Goal: Information Seeking & Learning: Learn about a topic

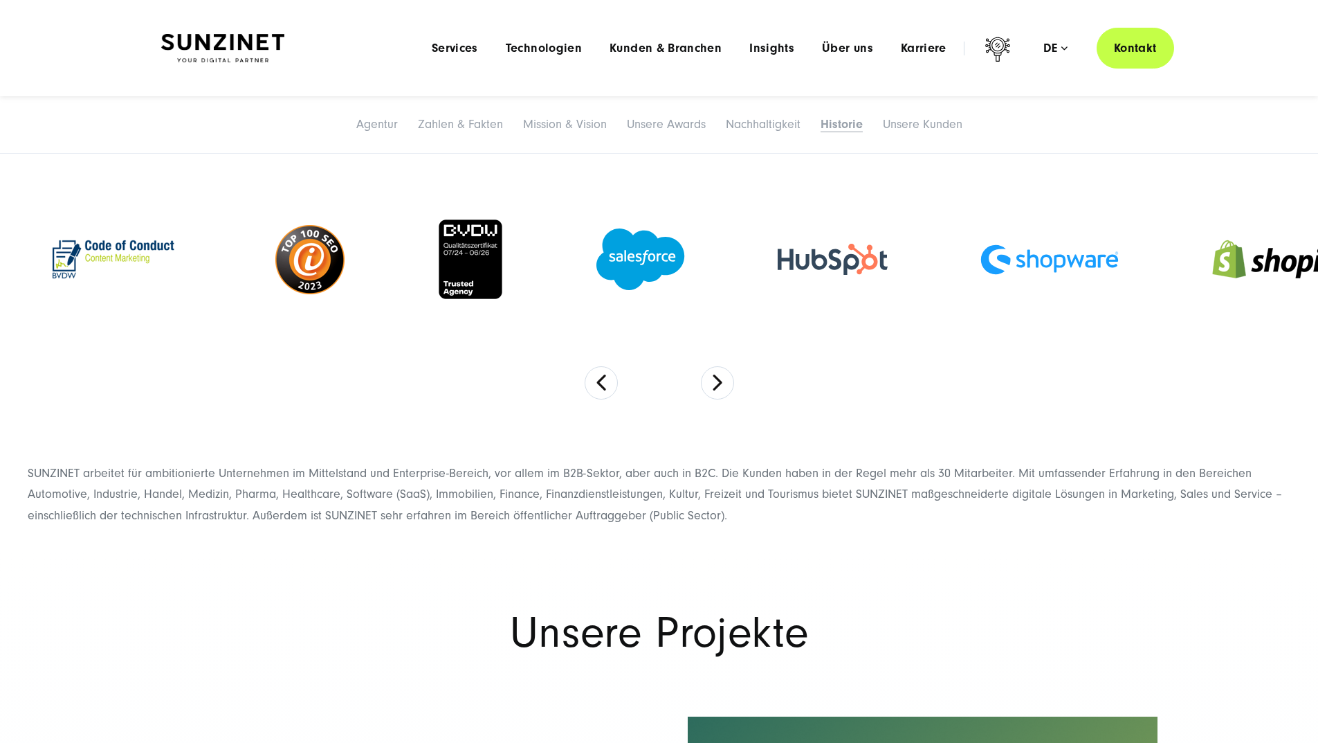
scroll to position [6976, 0]
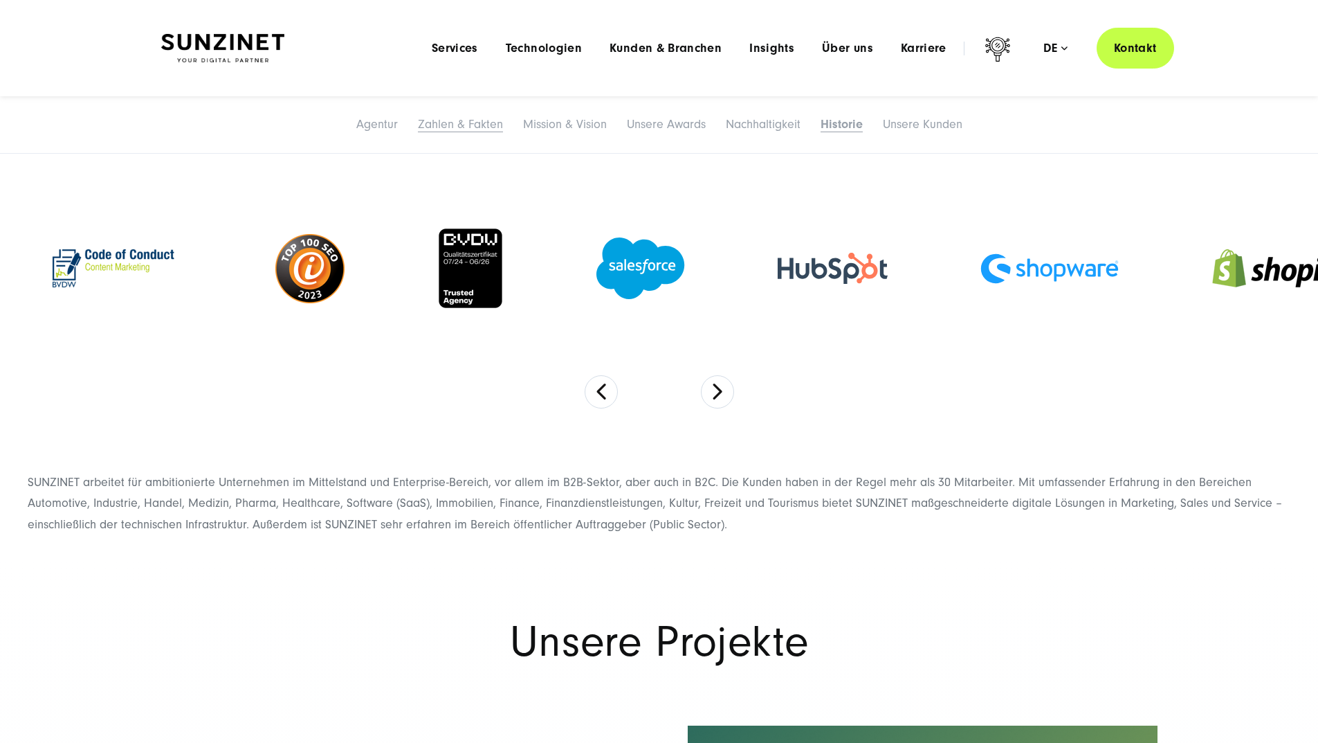
click at [418, 131] on link "Zahlen & Fakten" at bounding box center [460, 124] width 85 height 15
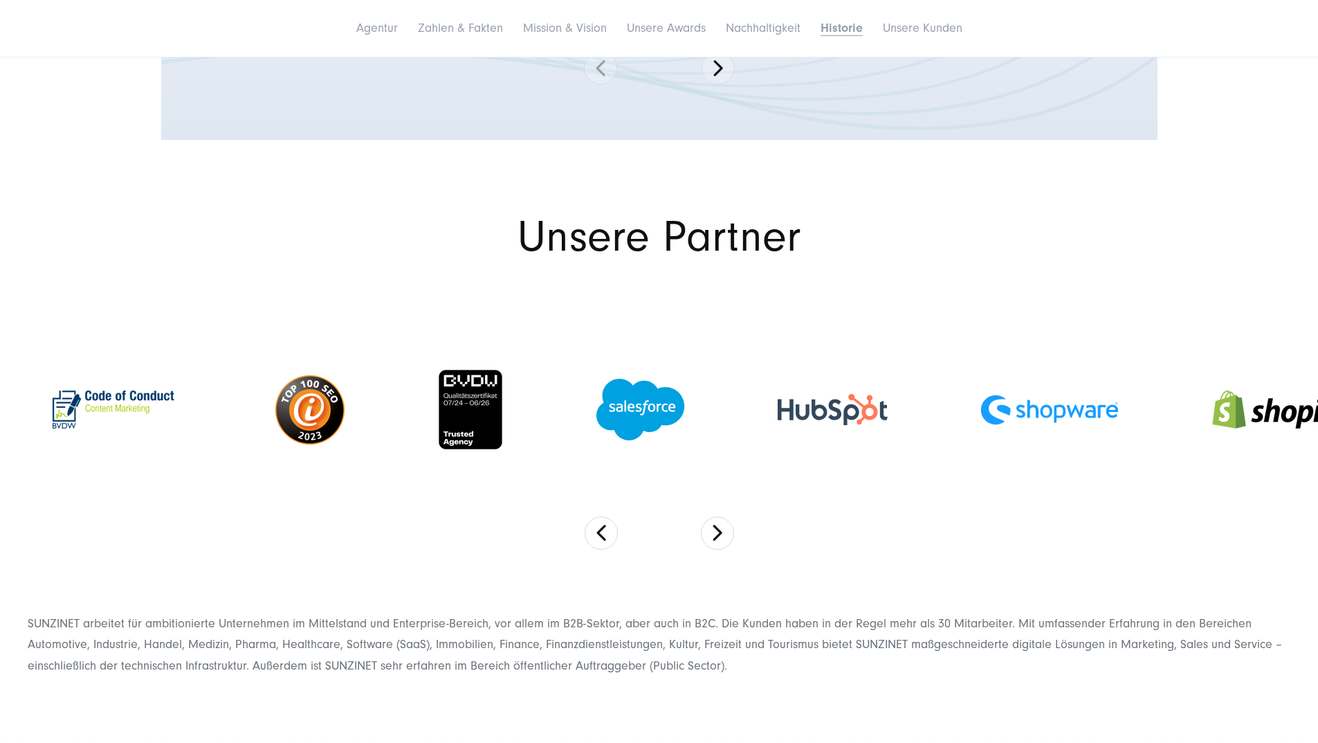
scroll to position [6995, 0]
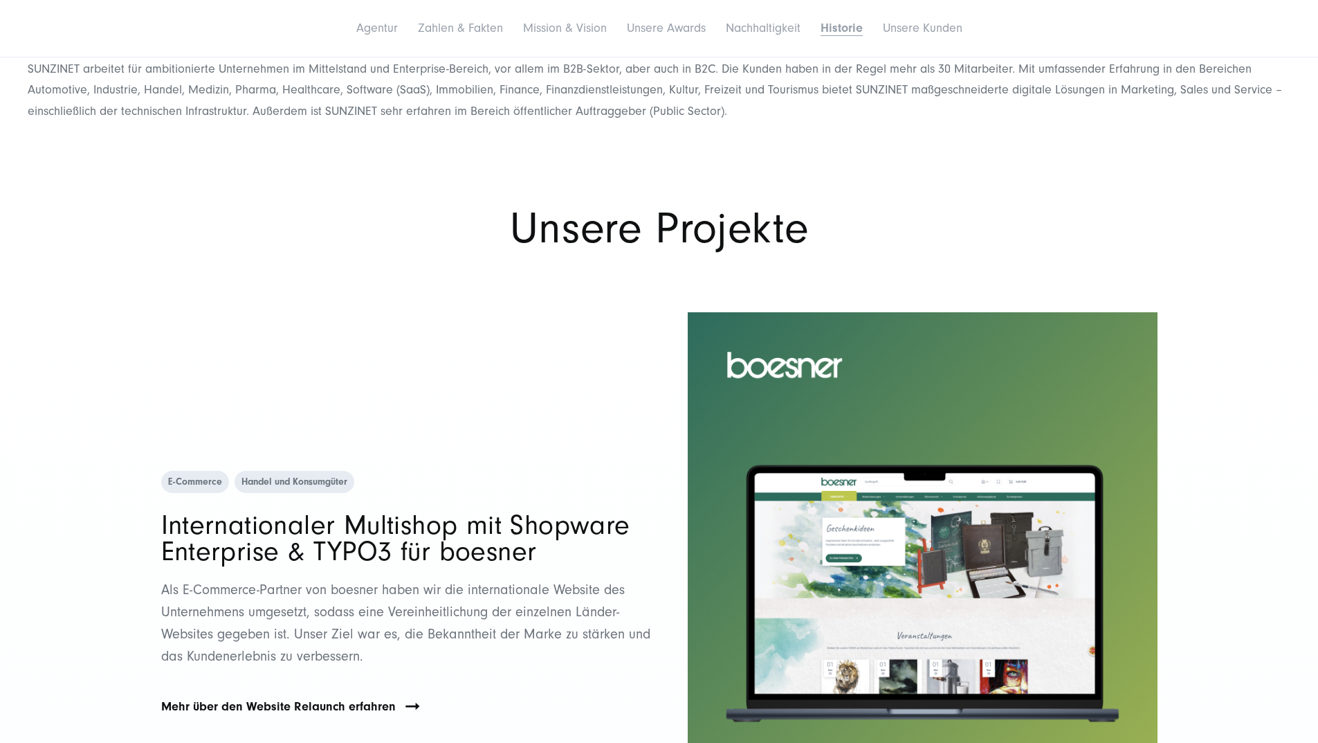
scroll to position [7411, 0]
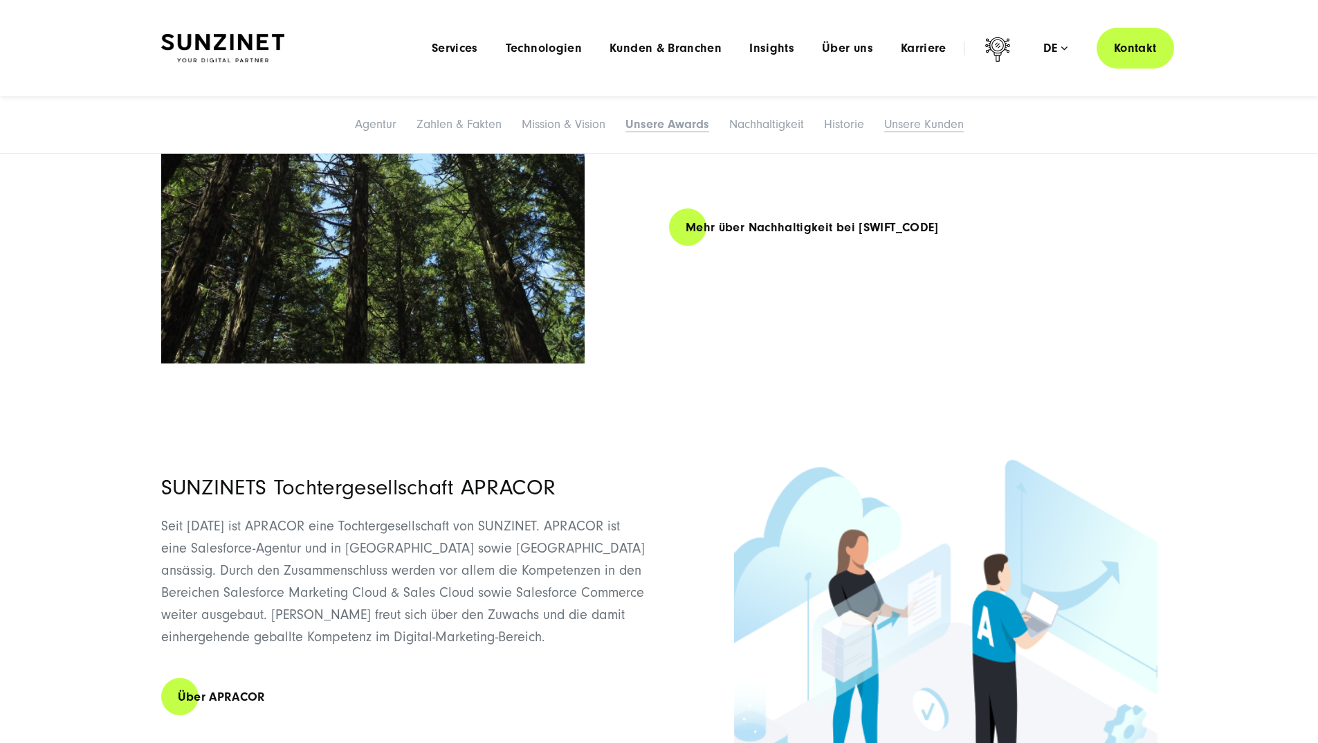
click at [964, 126] on link "Unsere Kunden" at bounding box center [924, 124] width 80 height 15
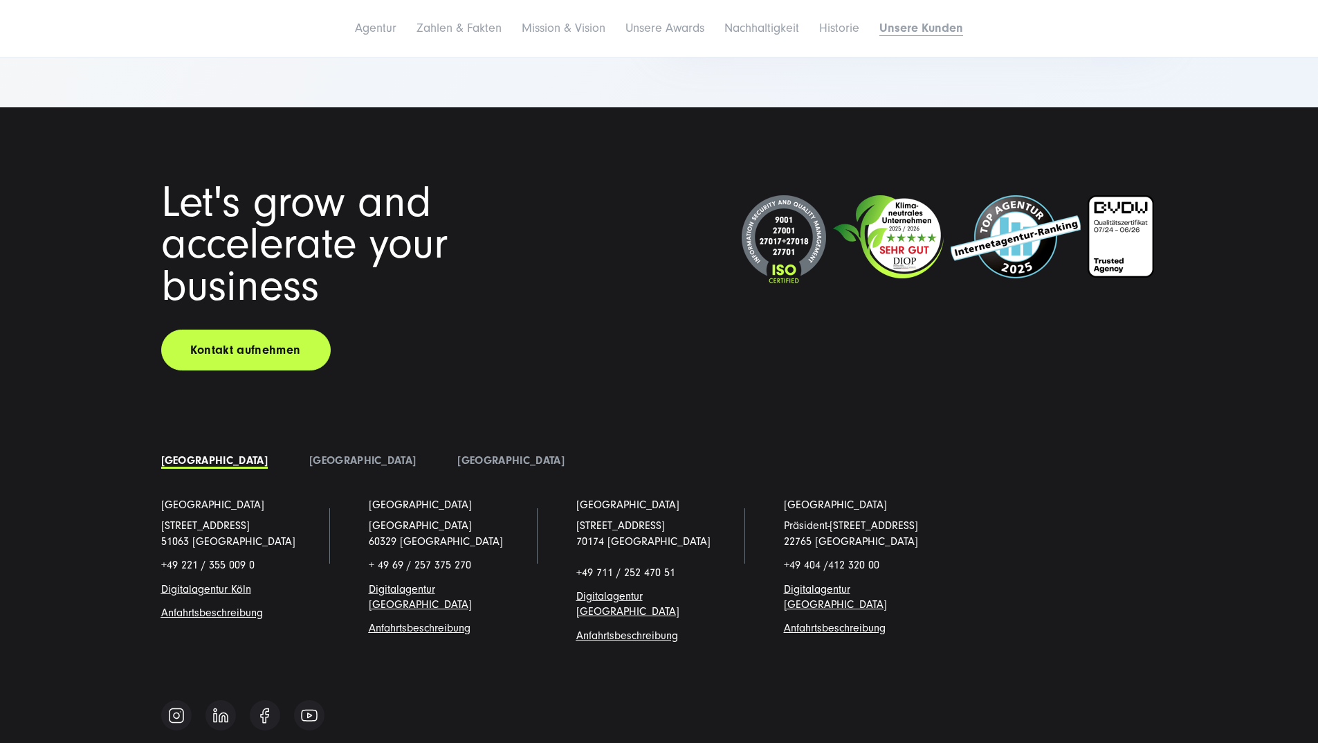
scroll to position [10837, 0]
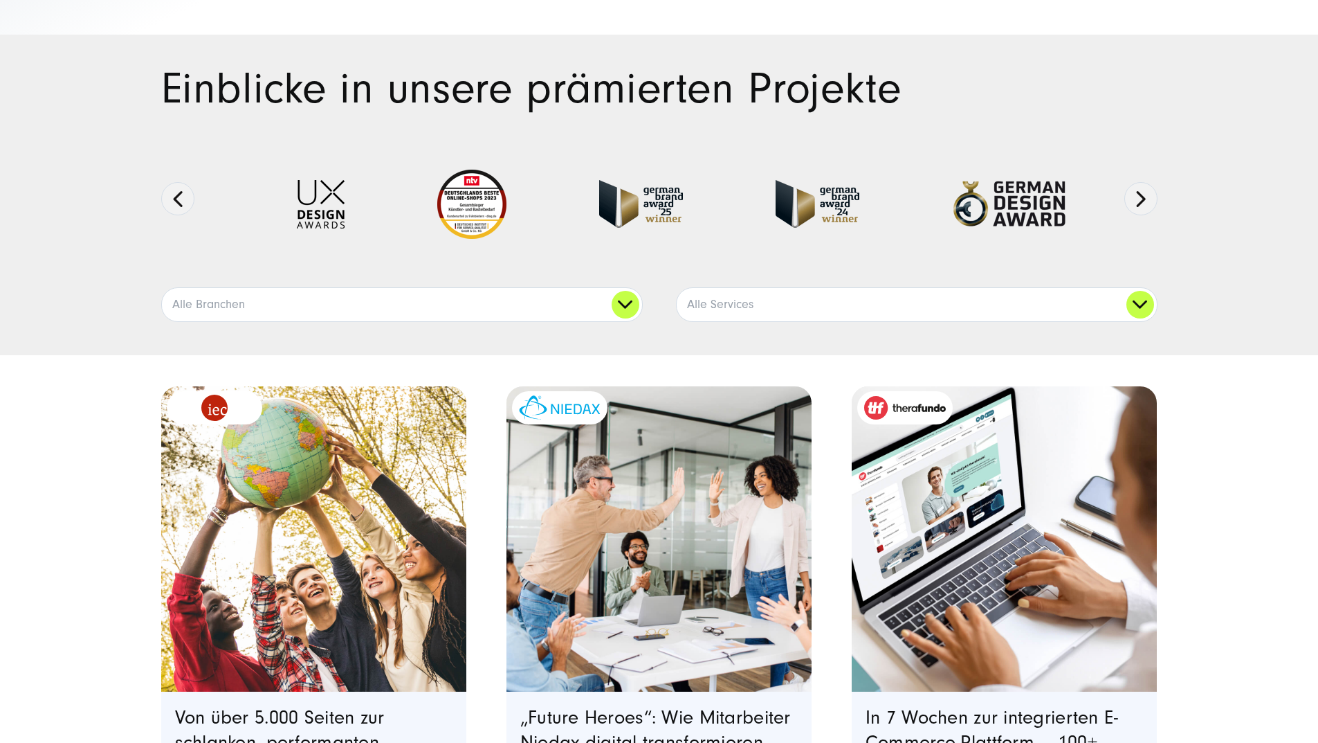
scroll to position [277, 0]
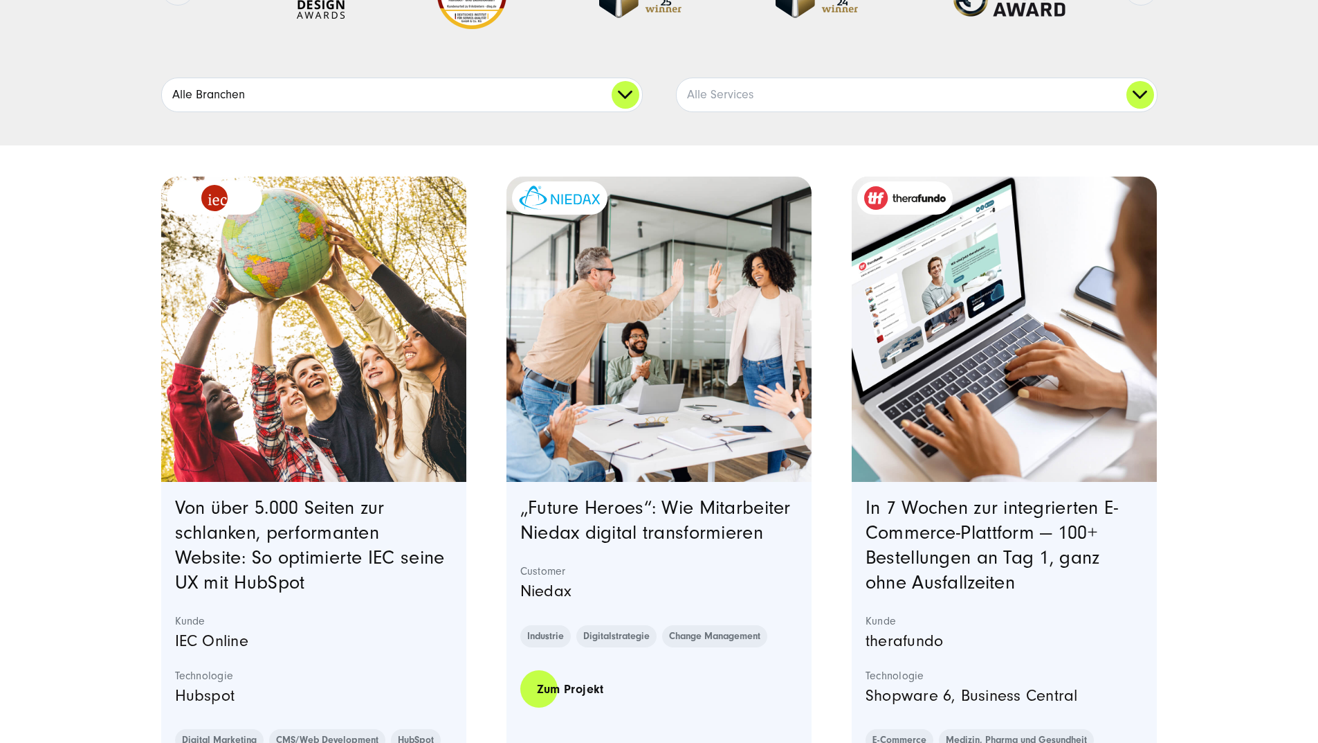
click at [628, 111] on link "Alle Branchen" at bounding box center [402, 94] width 480 height 33
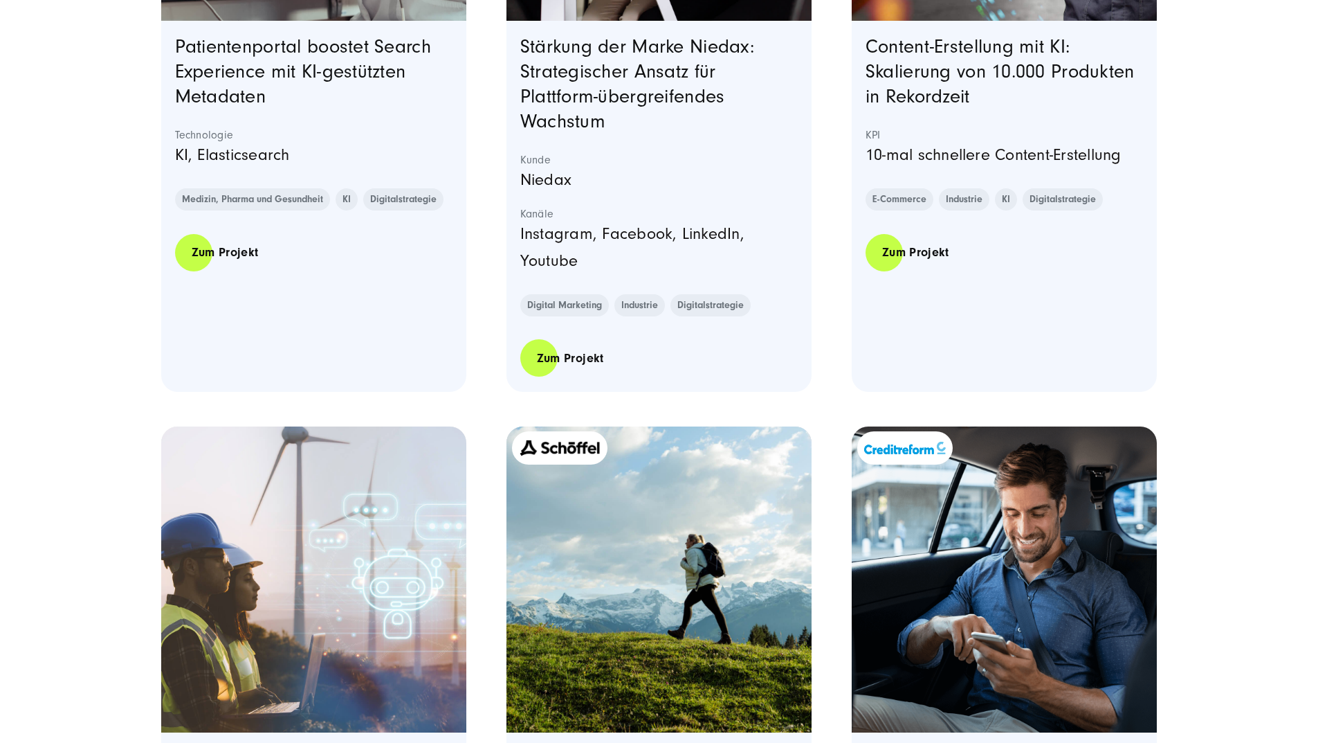
scroll to position [1453, 0]
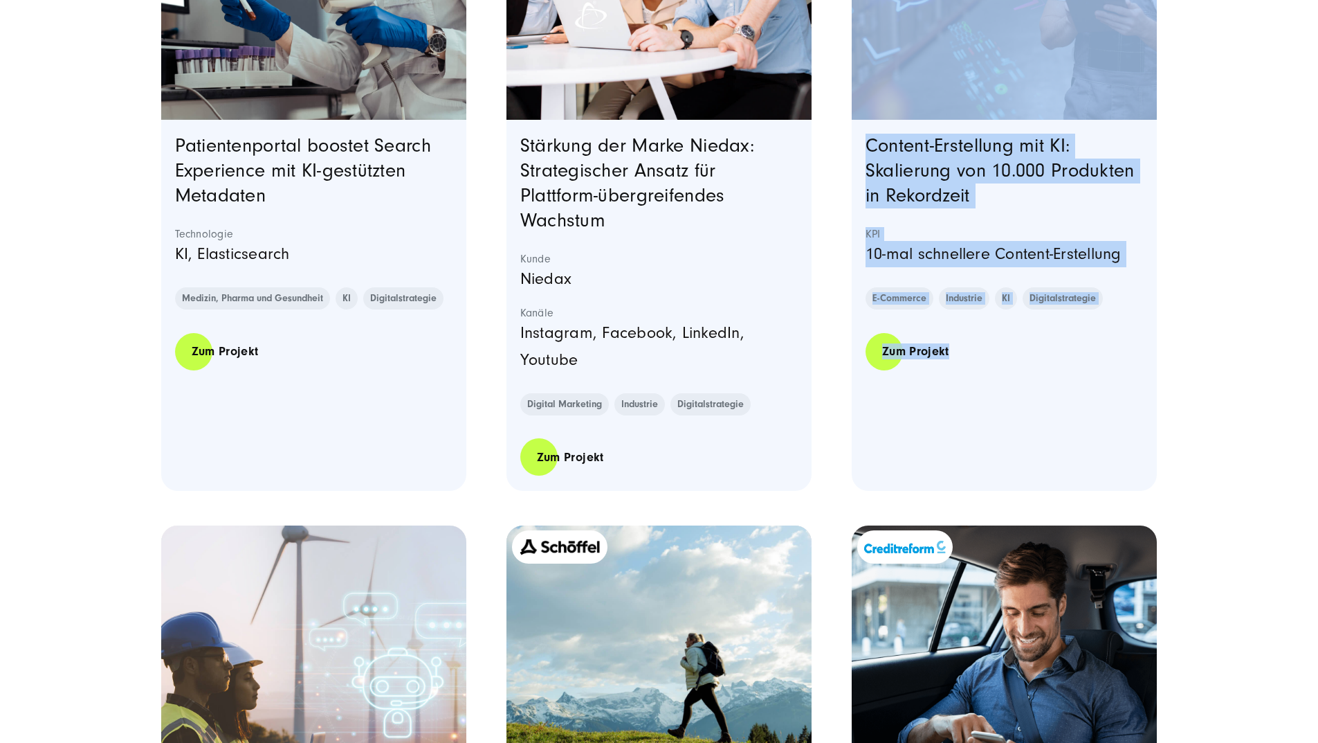
drag, startPoint x: 1328, startPoint y: 172, endPoint x: 1317, endPoint y: 73, distance: 99.6
click at [1317, 73] on div "Einblicke in unsere prämierten Projekte Ausgezeichnete Arbeiten: Next" at bounding box center [659, 384] width 1318 height 3212
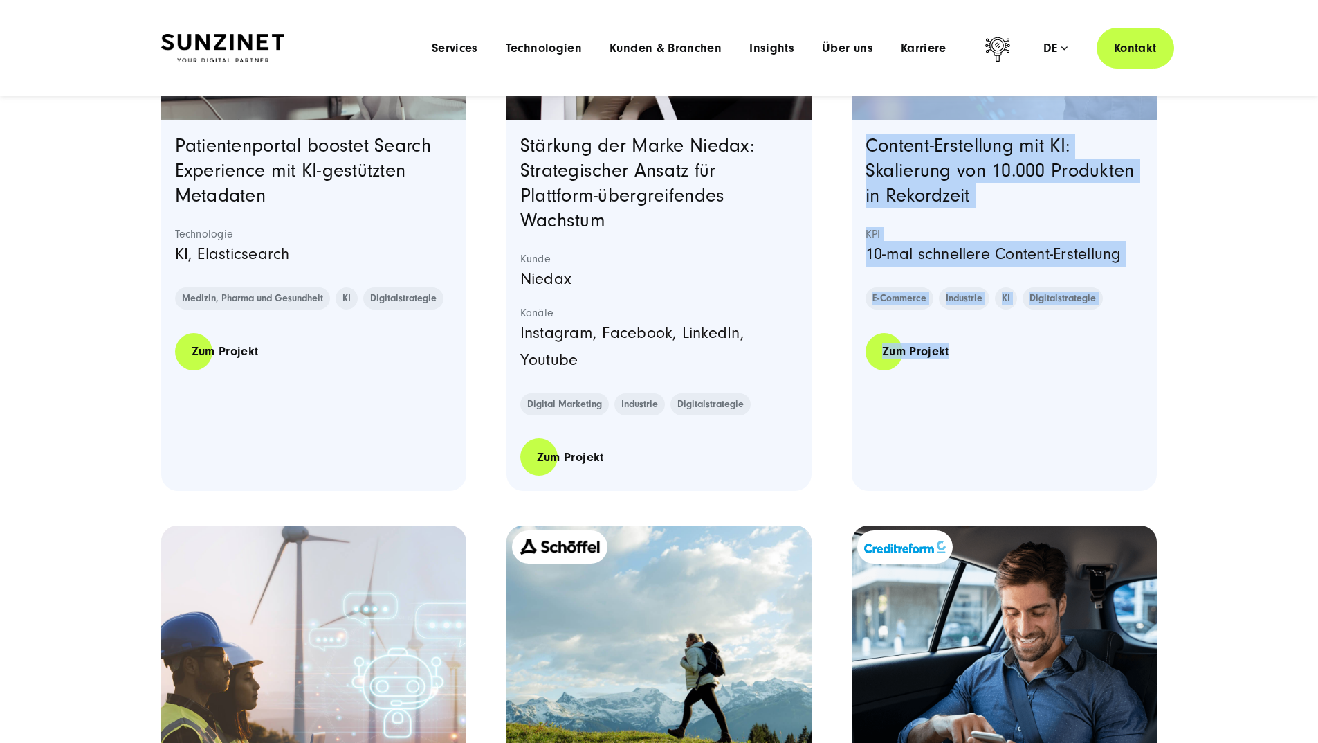
scroll to position [1230, 0]
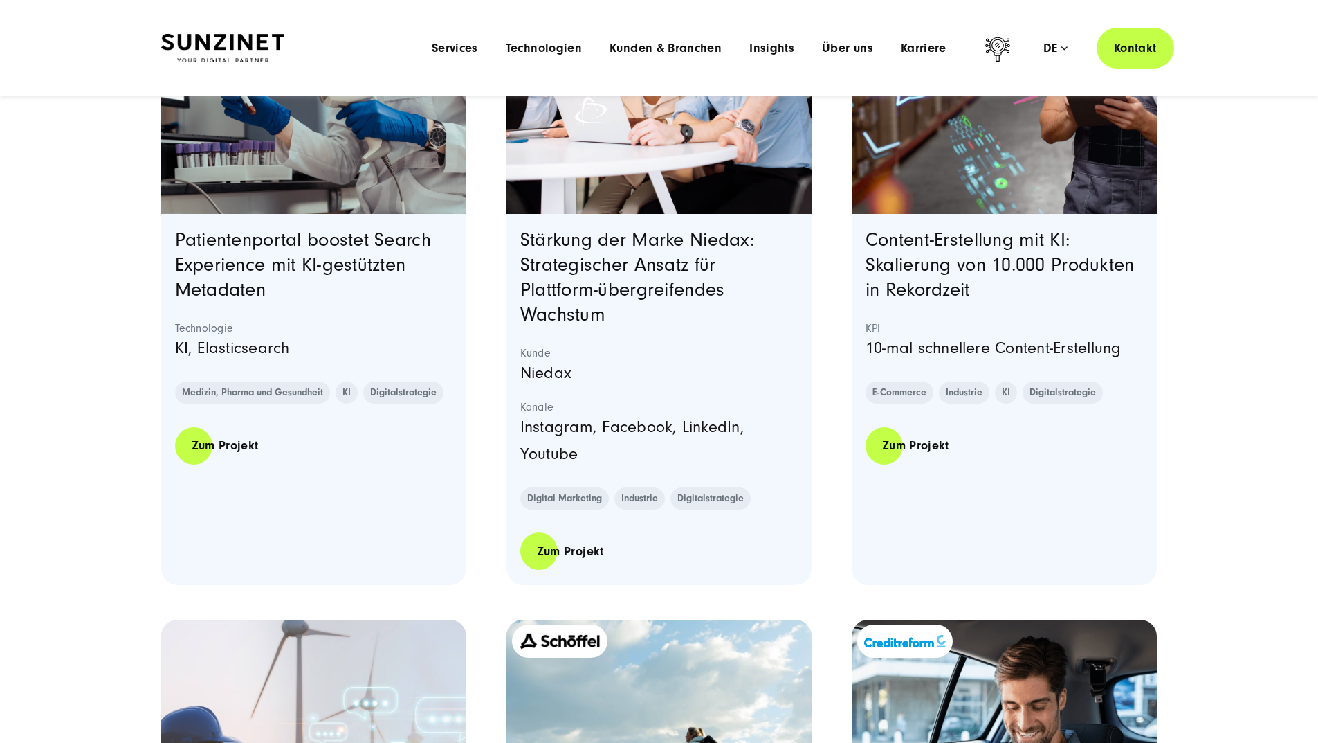
click at [1300, 194] on div "Einblicke in unsere prämierten Projekte Ausgezeichnete Arbeiten: Next" at bounding box center [659, 478] width 1318 height 3212
click at [1247, 291] on div "Einblicke in unsere prämierten Projekte Ausgezeichnete Arbeiten: Next" at bounding box center [659, 478] width 1318 height 3212
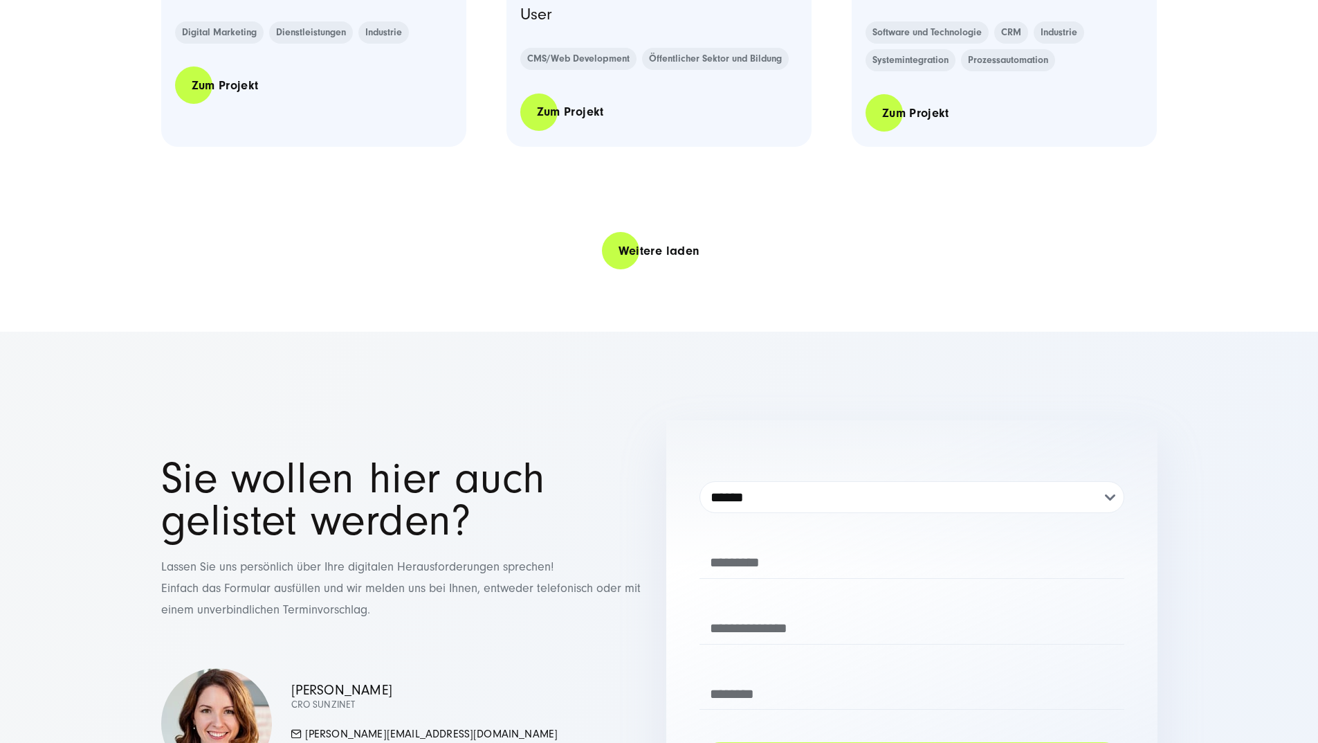
scroll to position [3068, 0]
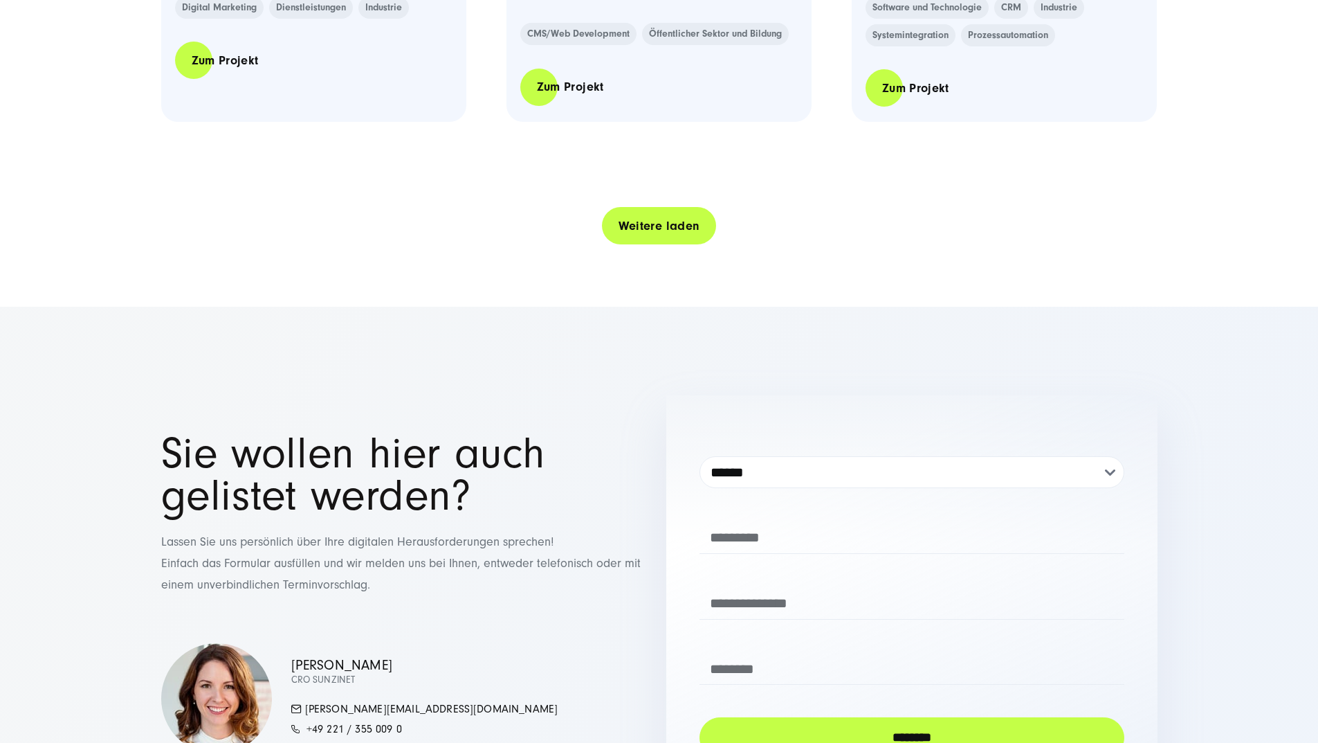
click at [671, 246] on link "Weitere laden" at bounding box center [659, 225] width 115 height 39
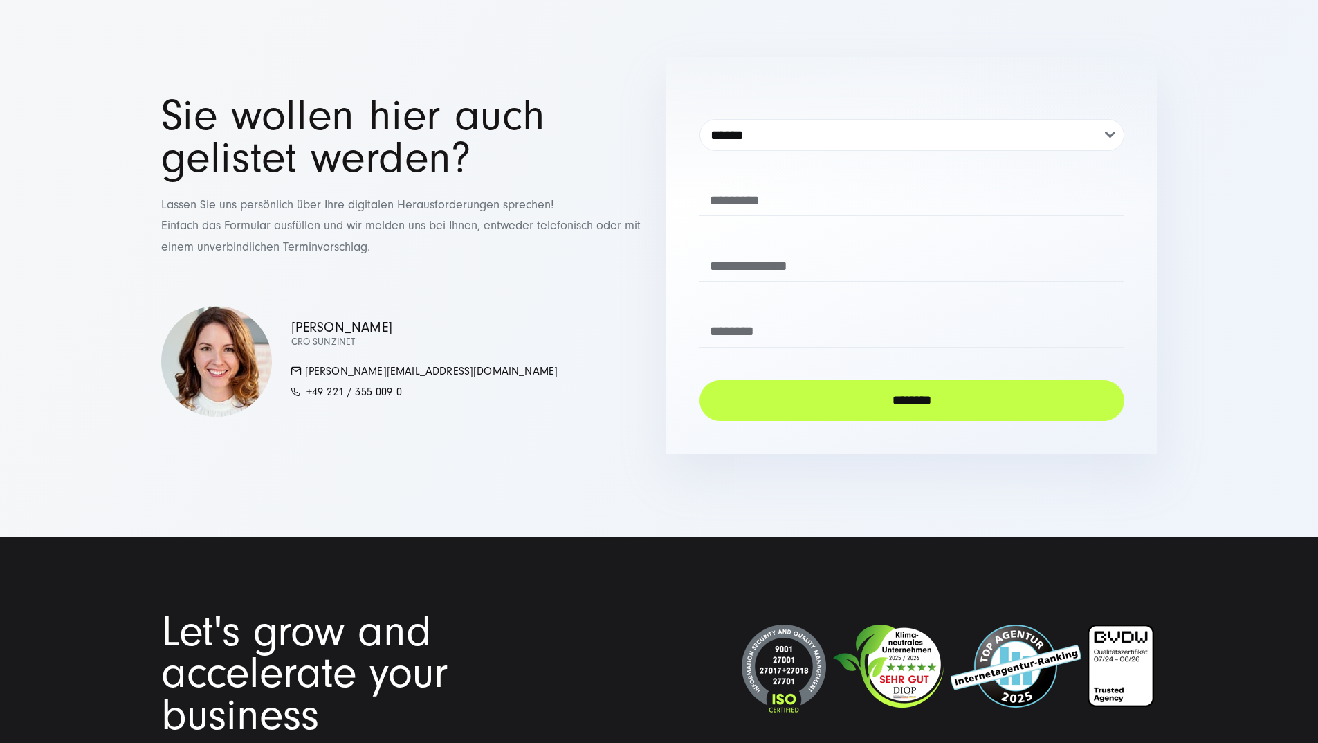
scroll to position [6937, 0]
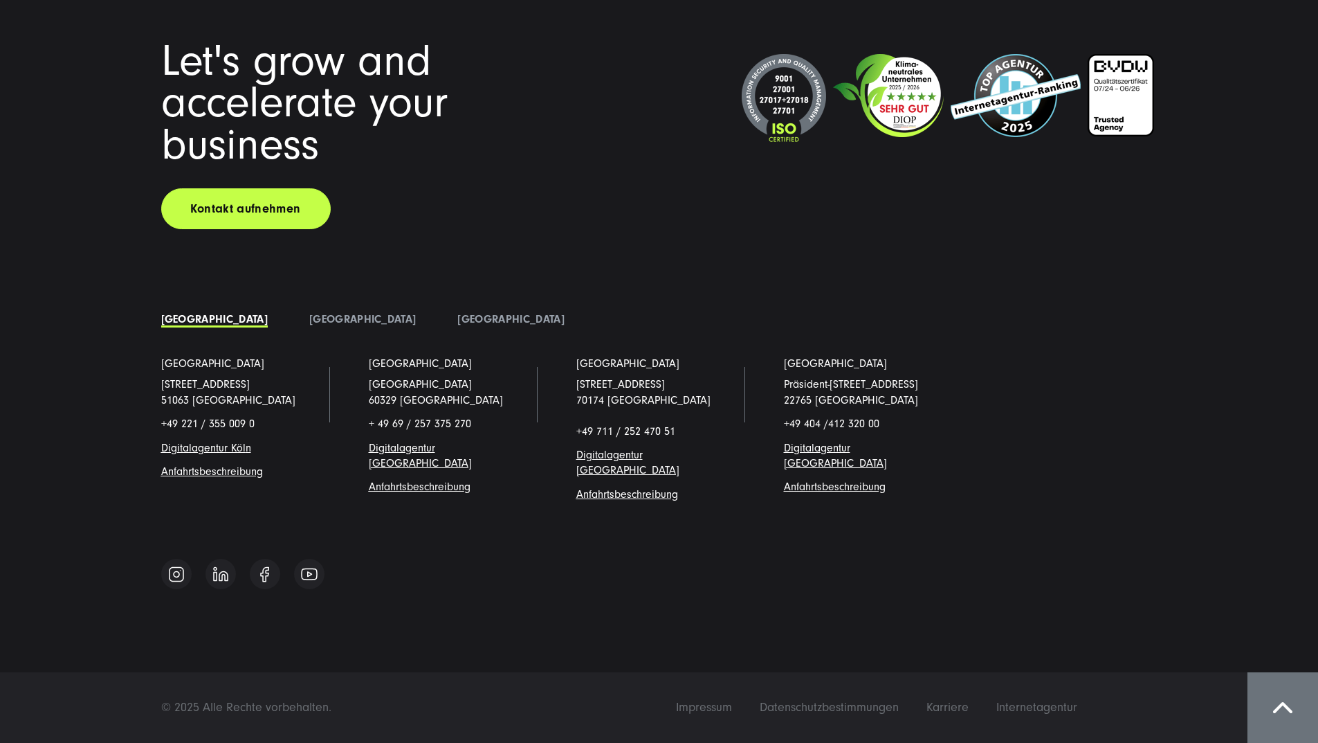
click at [387, 398] on p "Am Hauptbahnhof 16 60329 Frankfurt/Main" at bounding box center [452, 391] width 166 height 31
click at [576, 390] on link "[STREET_ADDRESS]" at bounding box center [620, 384] width 89 height 12
click at [309, 325] on link "[GEOGRAPHIC_DATA]" at bounding box center [362, 319] width 107 height 12
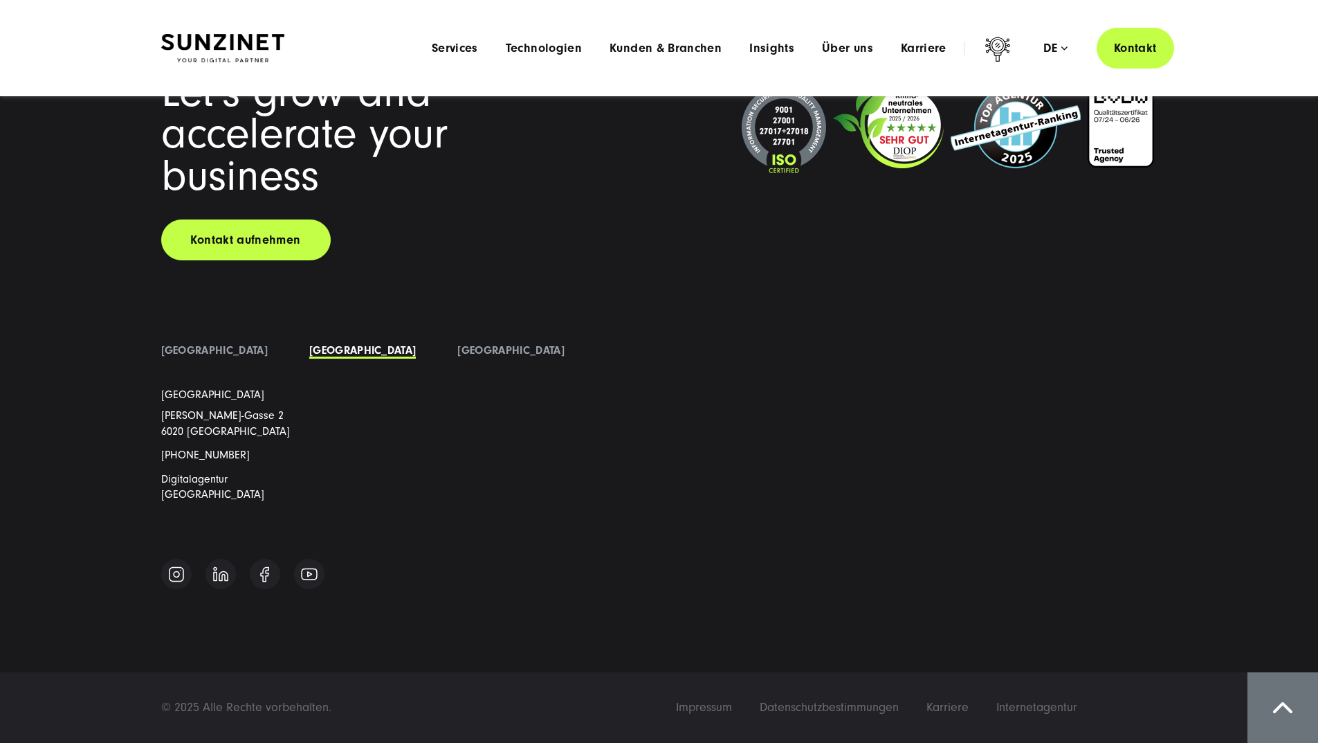
scroll to position [6898, 0]
click at [437, 361] on li "[GEOGRAPHIC_DATA]" at bounding box center [511, 350] width 148 height 21
click at [457, 356] on link "[GEOGRAPHIC_DATA]" at bounding box center [510, 350] width 107 height 12
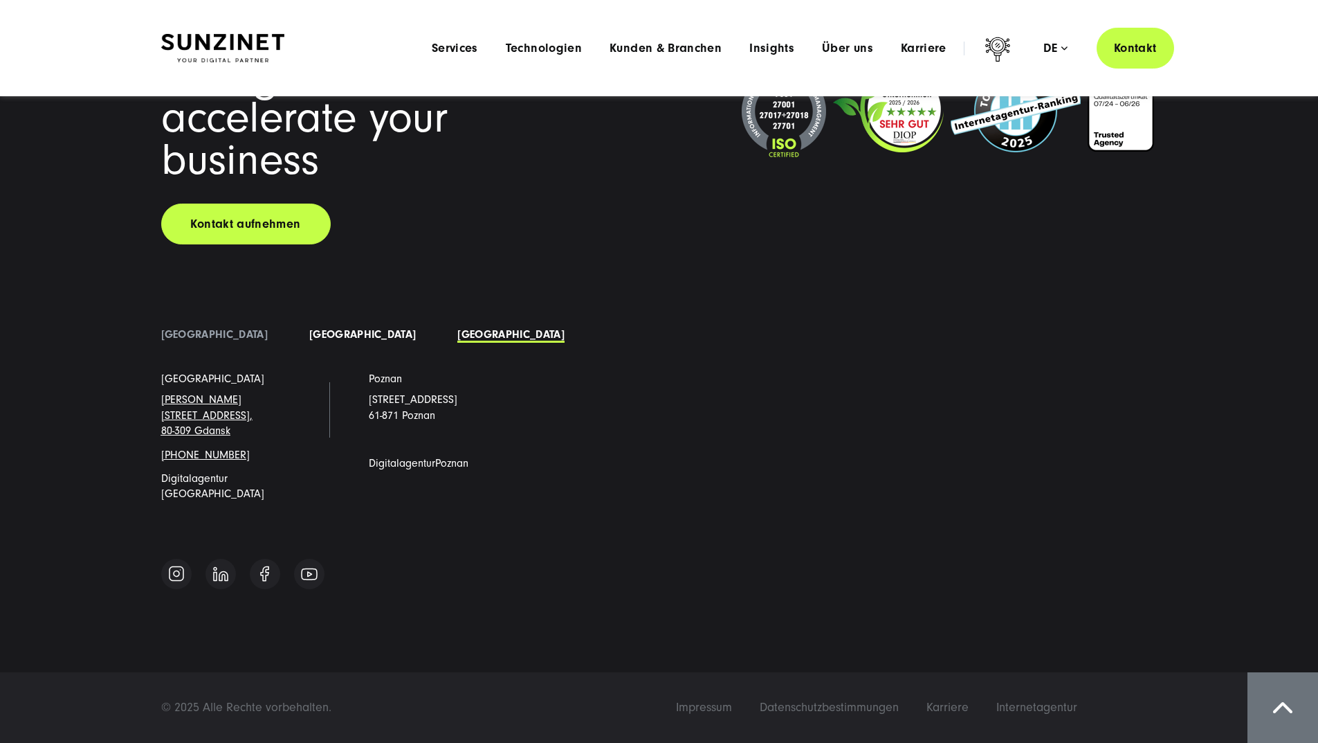
click at [309, 340] on link "[GEOGRAPHIC_DATA]" at bounding box center [362, 334] width 107 height 12
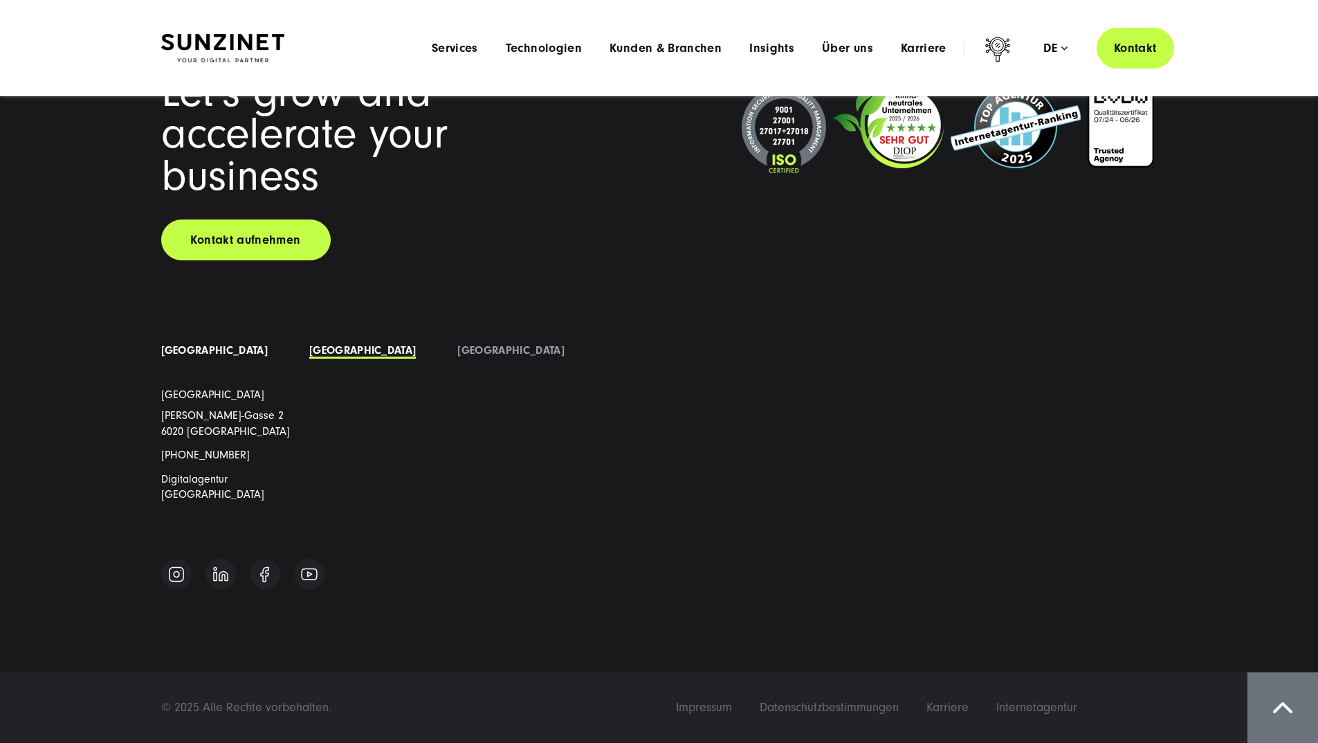
click at [191, 356] on link "[GEOGRAPHIC_DATA]" at bounding box center [214, 350] width 107 height 12
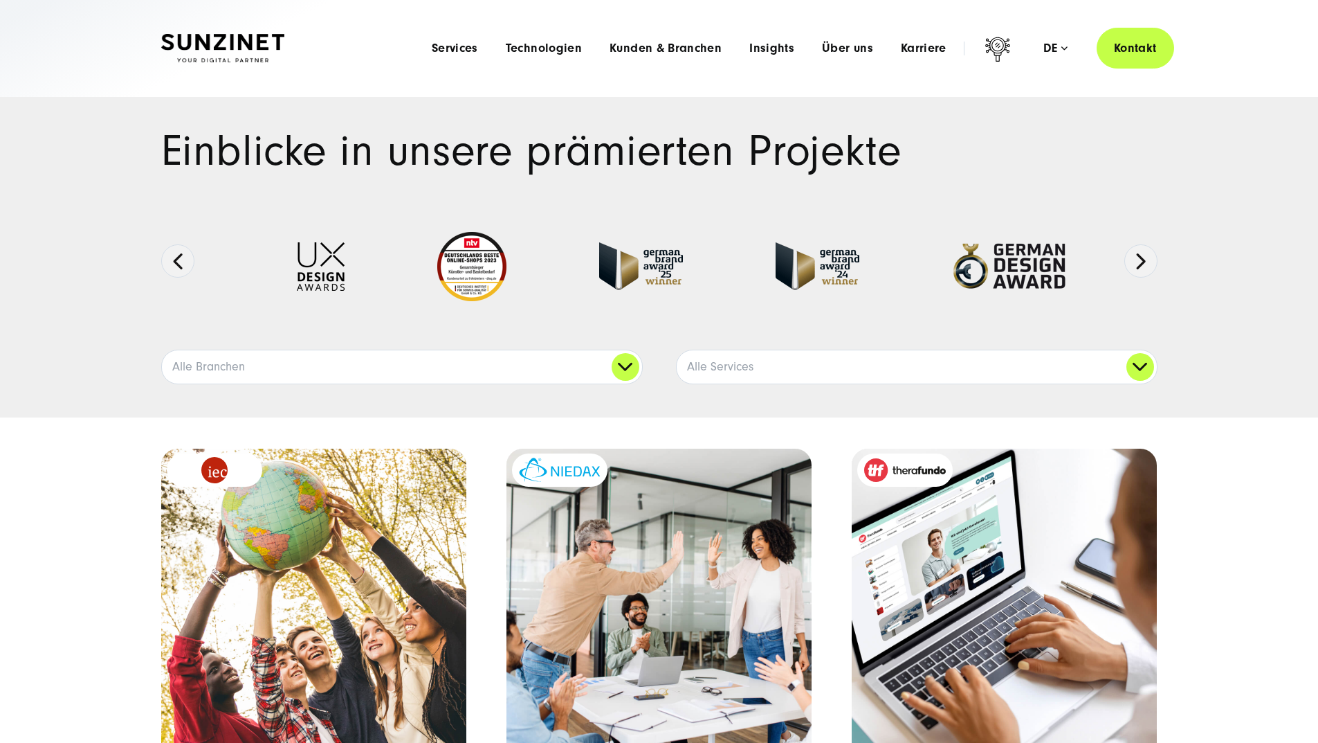
scroll to position [0, 0]
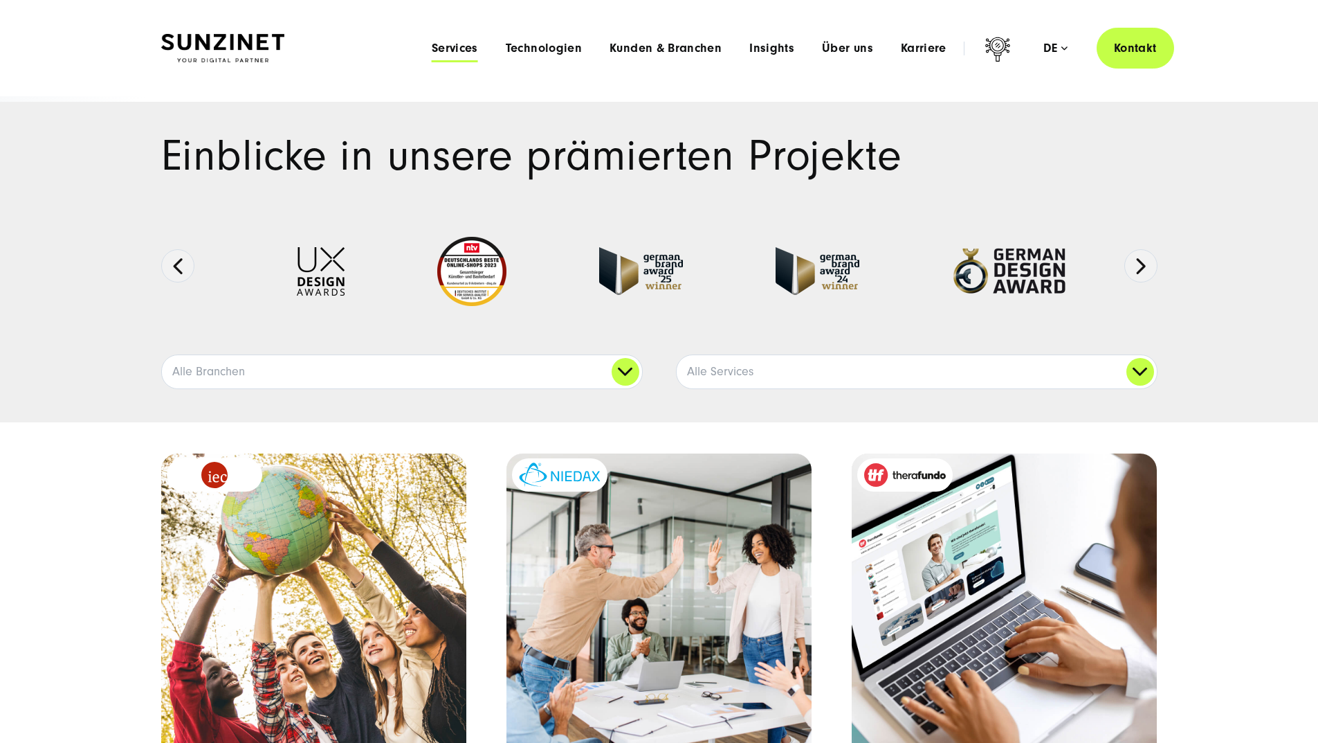
click at [432, 51] on span "Services" at bounding box center [455, 49] width 46 height 14
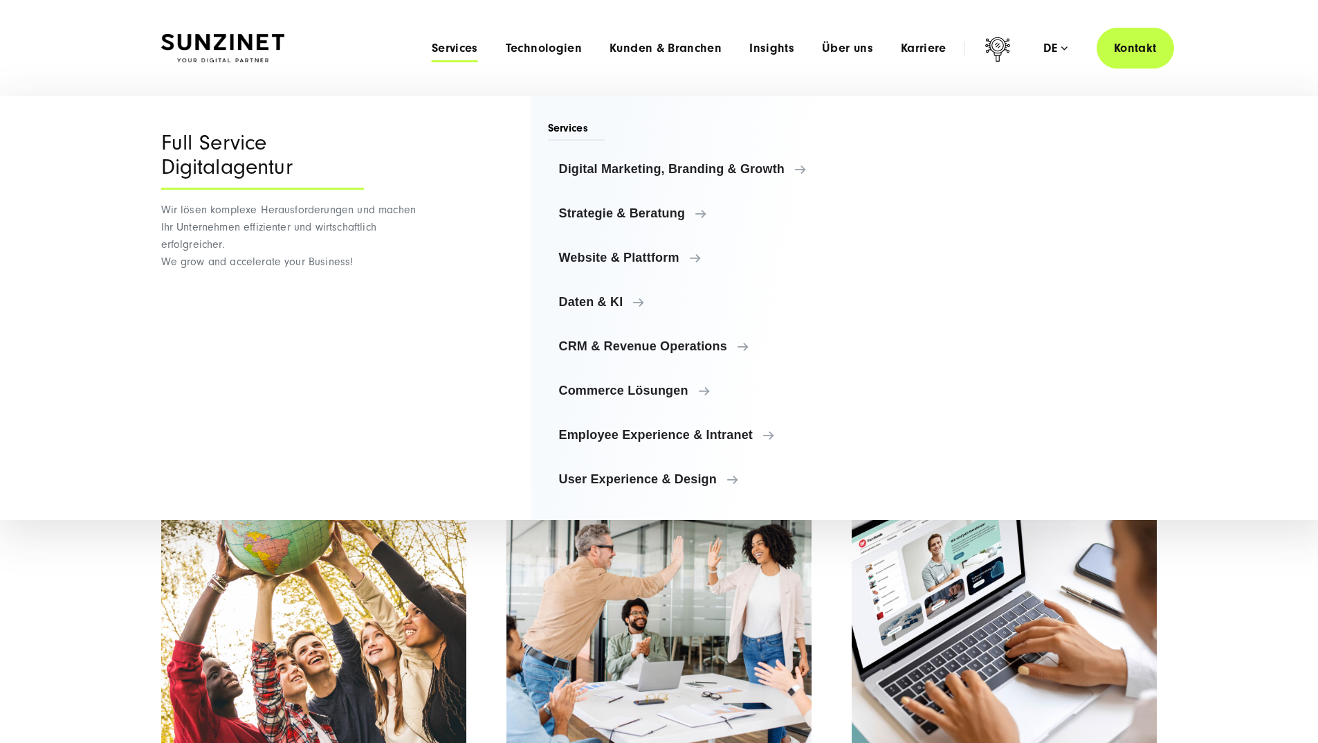
click at [185, 39] on img at bounding box center [222, 48] width 123 height 29
